Goal: Information Seeking & Learning: Learn about a topic

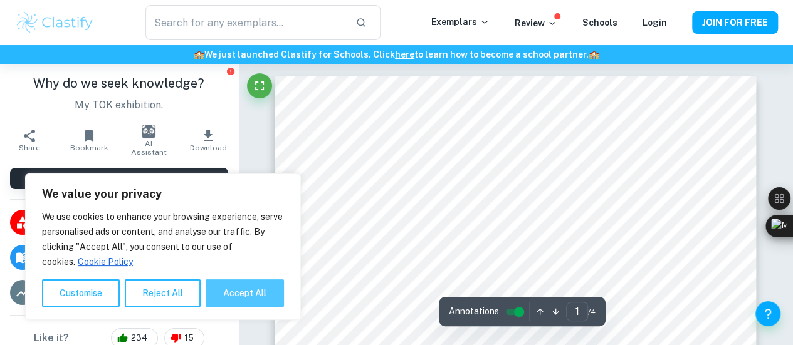
click at [243, 293] on button "Accept All" at bounding box center [245, 294] width 78 height 28
checkbox input "true"
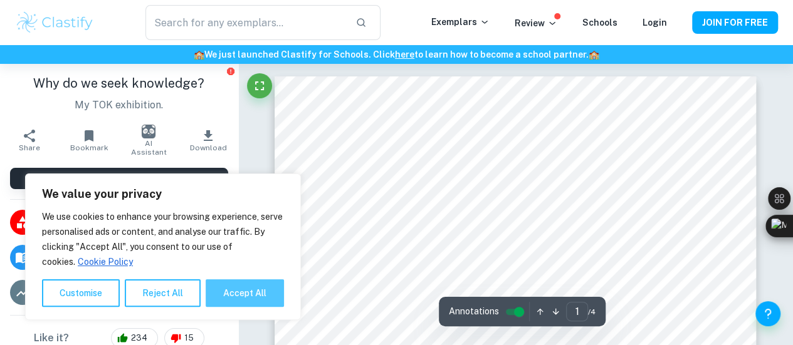
checkbox input "true"
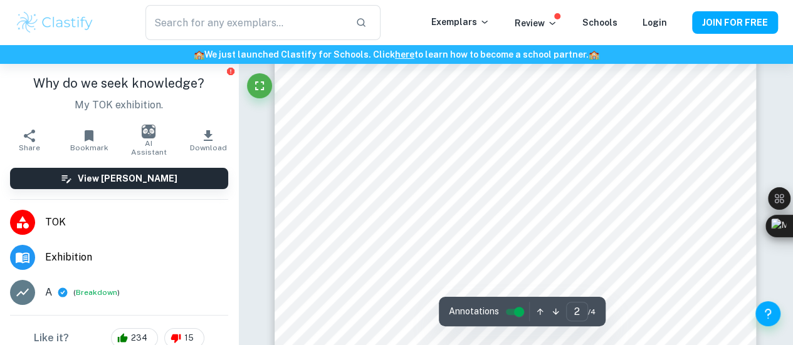
scroll to position [742, 0]
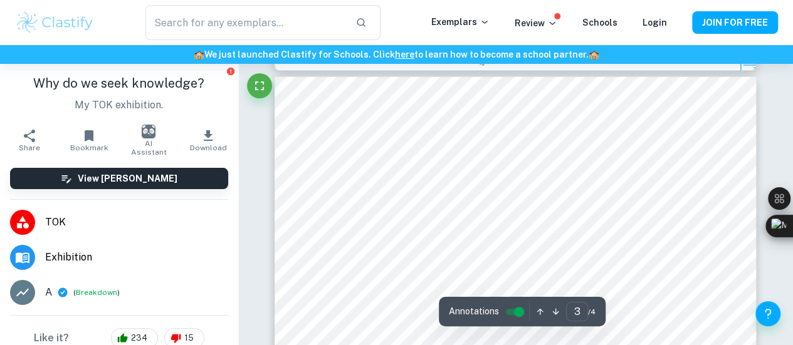
type input "2"
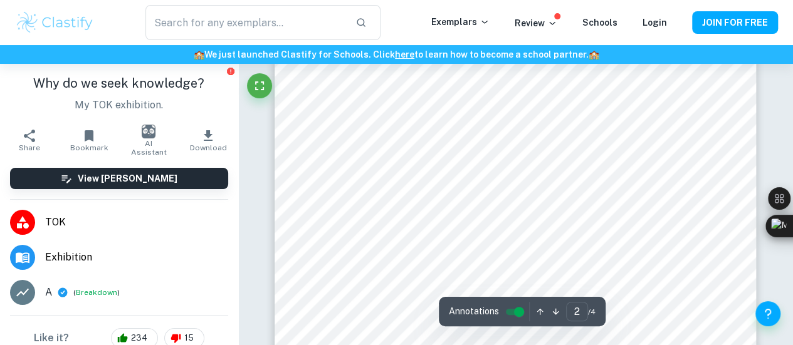
scroll to position [795, 0]
